Goal: Task Accomplishment & Management: Manage account settings

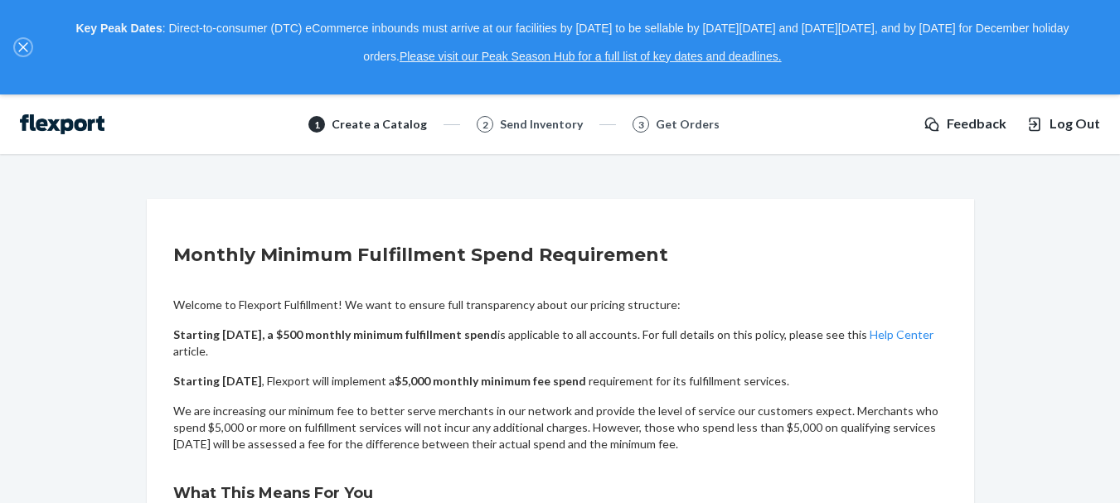
click at [24, 49] on icon "close," at bounding box center [22, 47] width 9 height 9
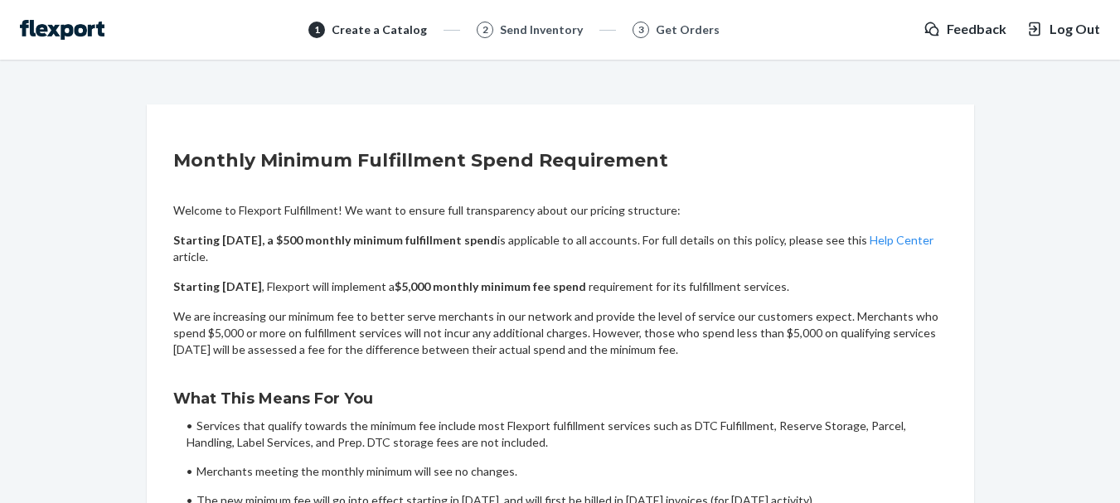
click at [1067, 31] on span "Log Out" at bounding box center [1074, 29] width 51 height 19
click at [1079, 36] on span "Log Out" at bounding box center [1074, 29] width 51 height 19
